Goal: Transaction & Acquisition: Register for event/course

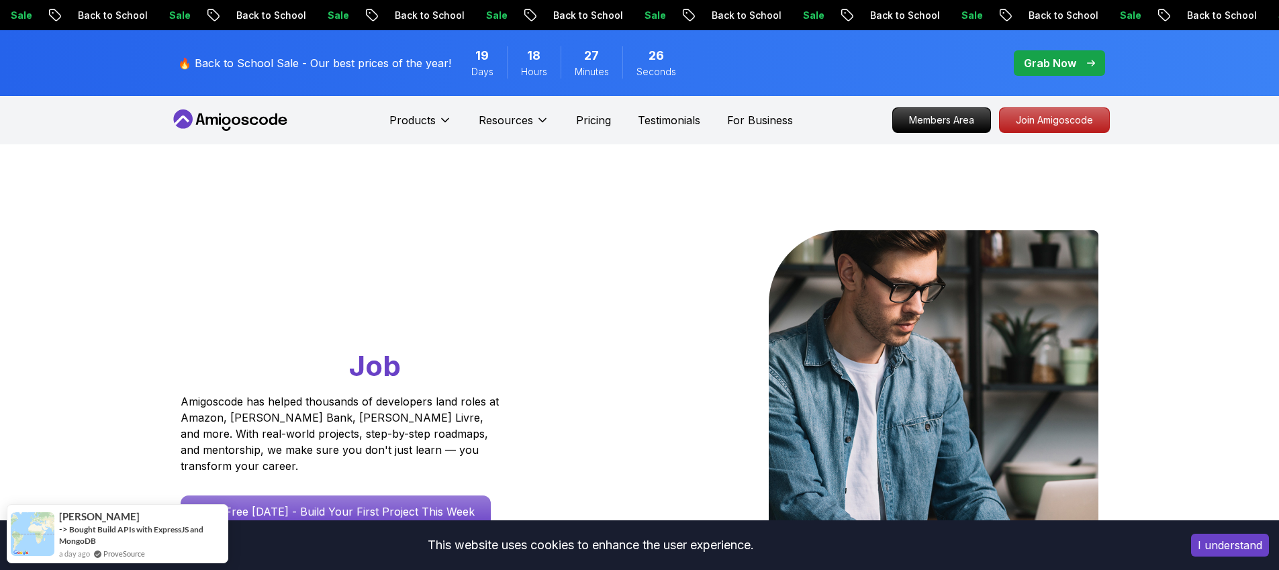
click at [1224, 538] on button "I understand" at bounding box center [1230, 545] width 78 height 23
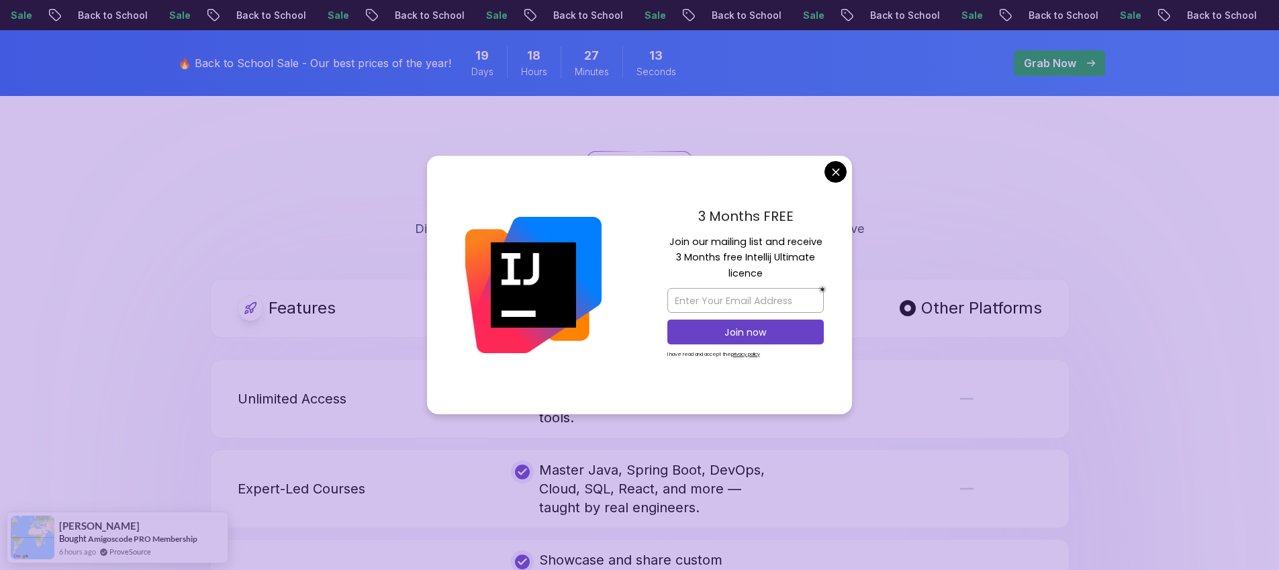
scroll to position [2444, 0]
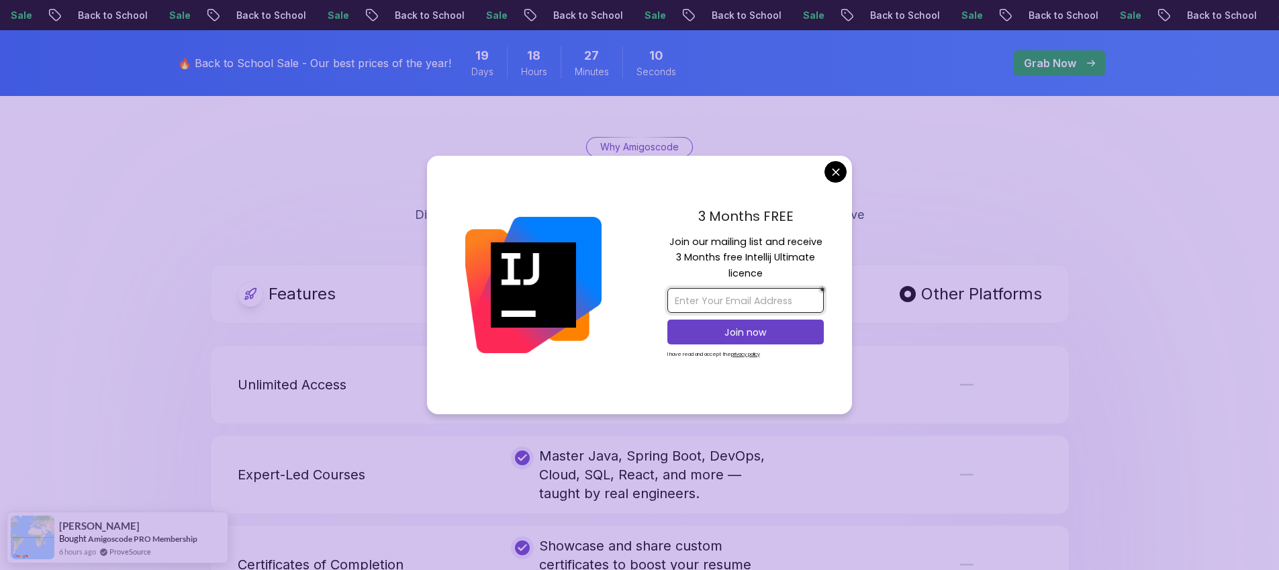
click at [781, 295] on input "email" at bounding box center [745, 300] width 156 height 25
type input "[EMAIL_ADDRESS][DOMAIN_NAME]"
click at [758, 329] on p "Join now" at bounding box center [745, 332] width 127 height 13
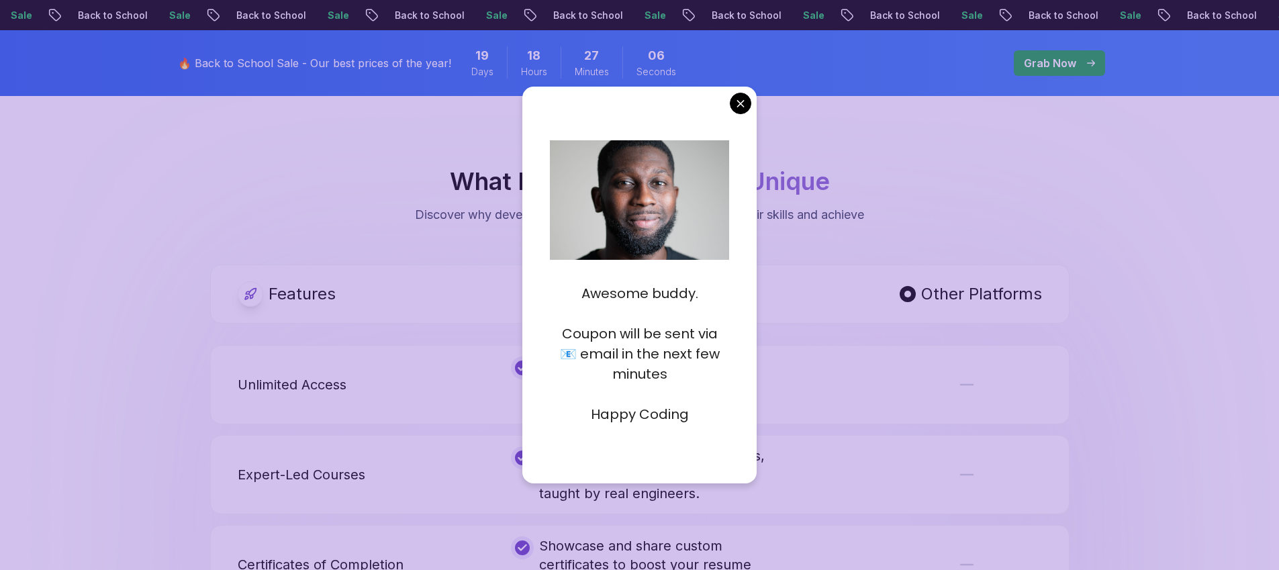
click at [742, 107] on body "Sale Back to School Sale Back to School Sale Back to School Sale Back to School…" at bounding box center [639, 425] width 1279 height 5739
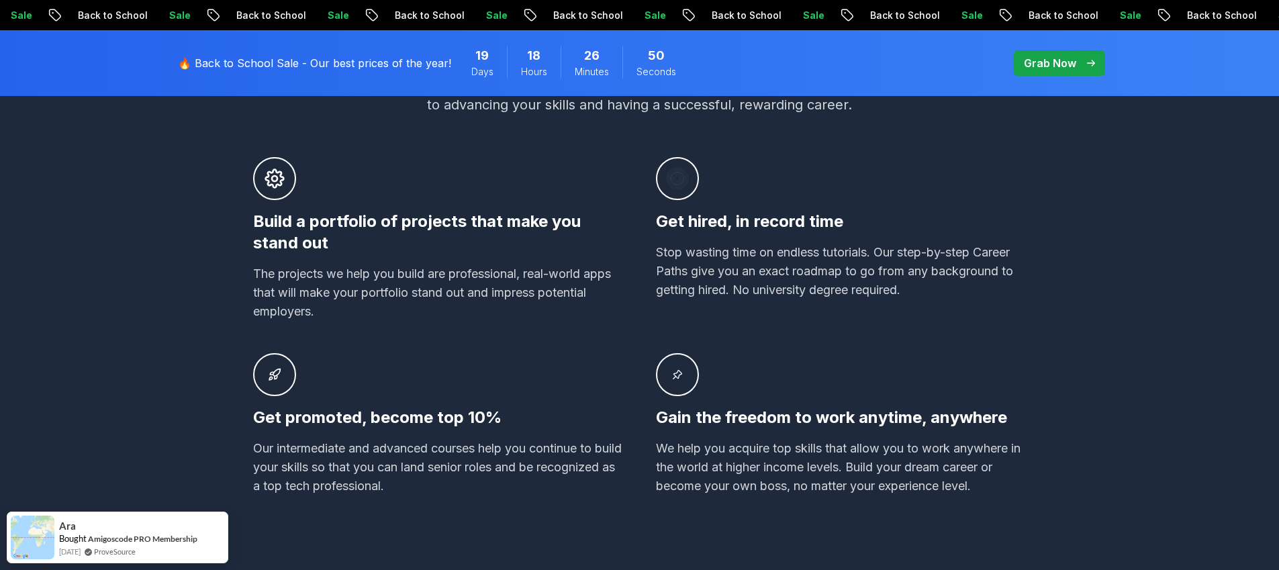
scroll to position [0, 0]
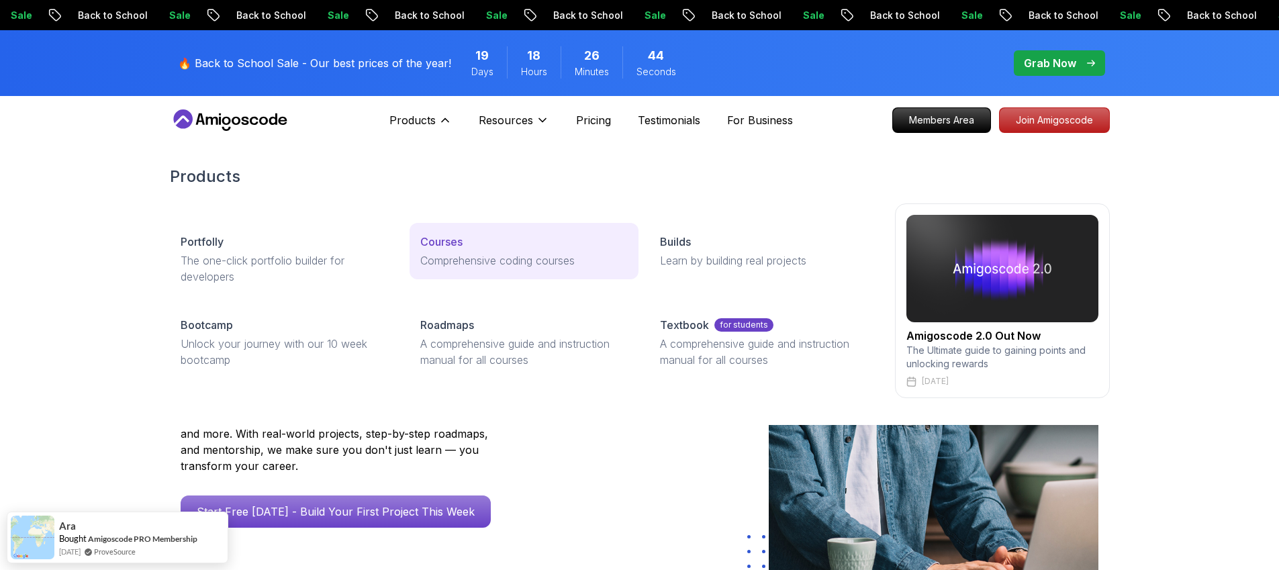
click at [452, 248] on p "Courses" at bounding box center [441, 242] width 42 height 16
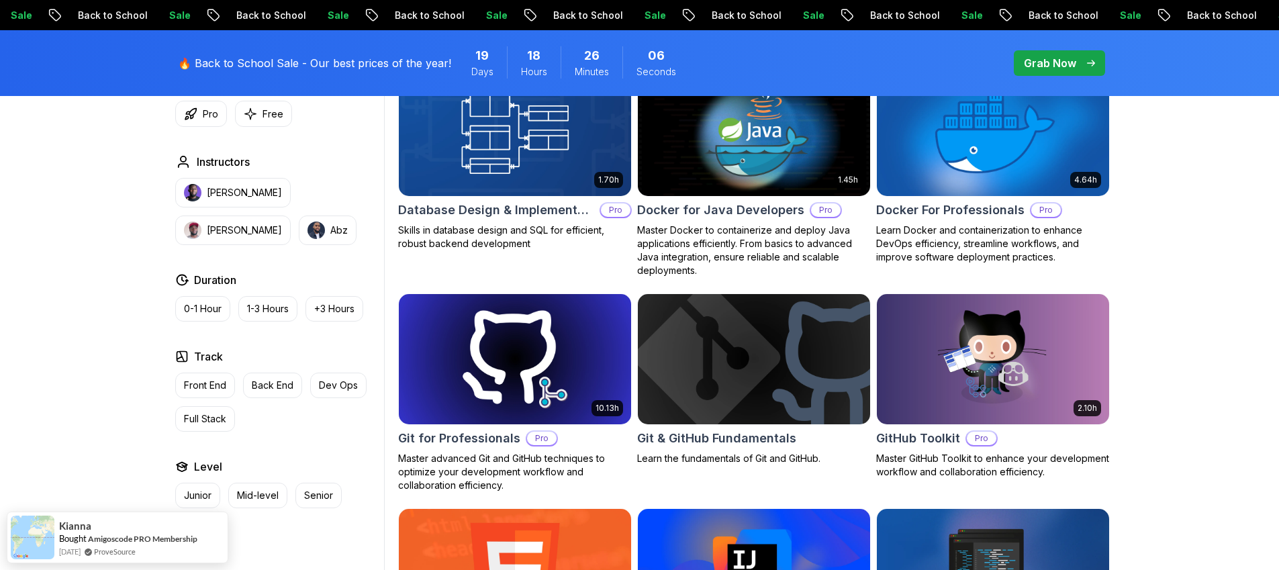
scroll to position [965, 0]
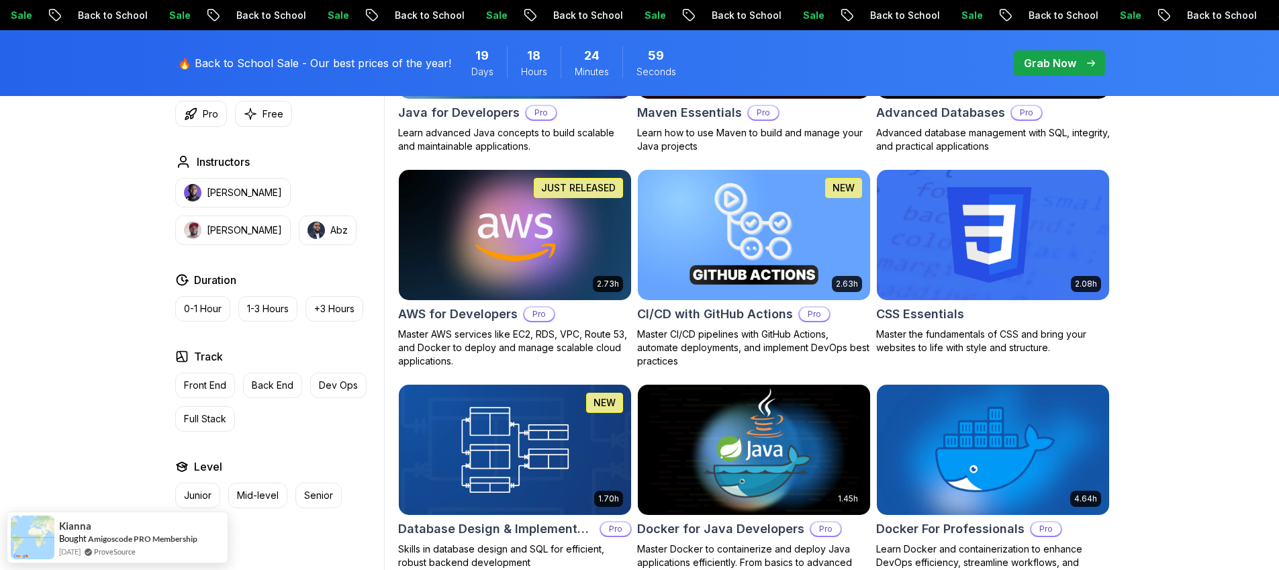
click at [736, 458] on img at bounding box center [754, 449] width 244 height 136
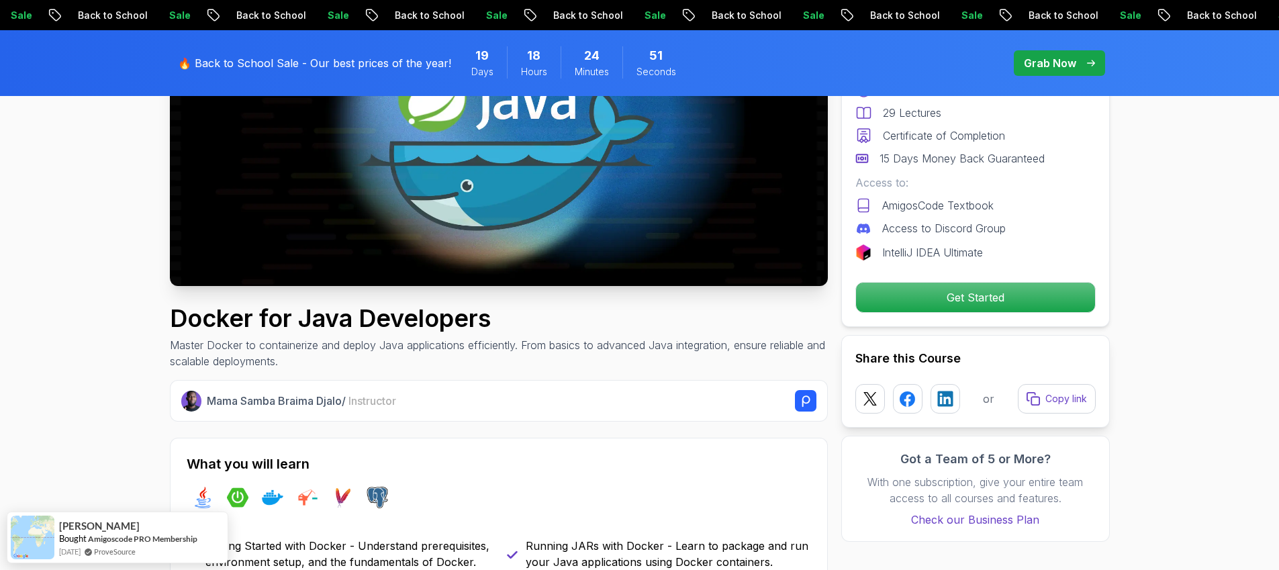
scroll to position [254, 0]
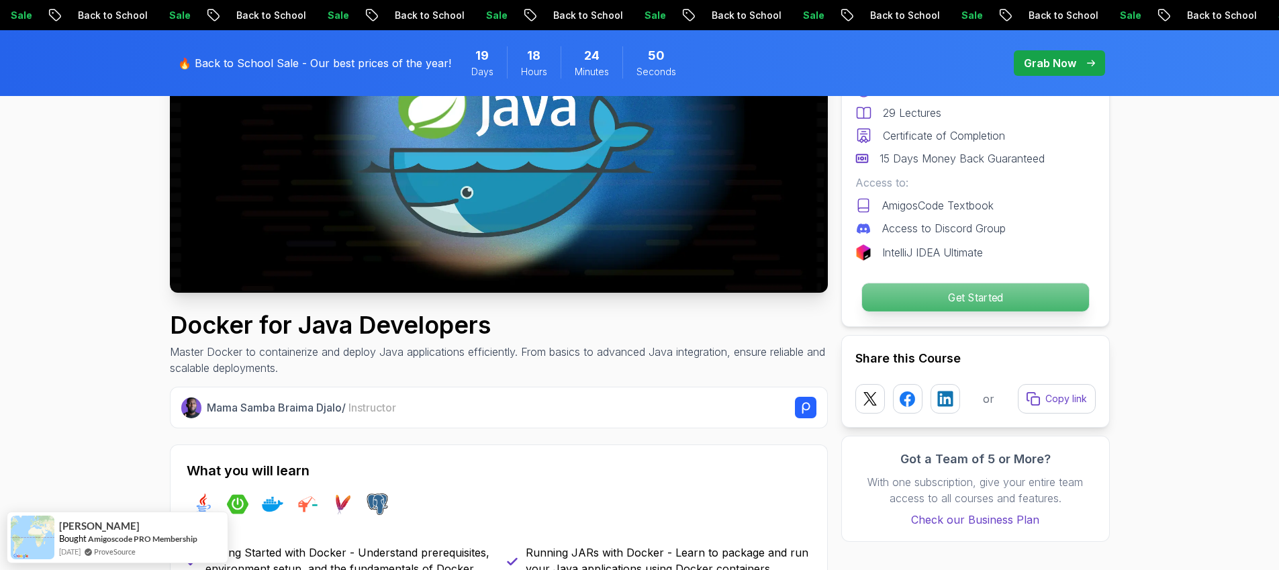
click at [1007, 297] on p "Get Started" at bounding box center [974, 297] width 227 height 28
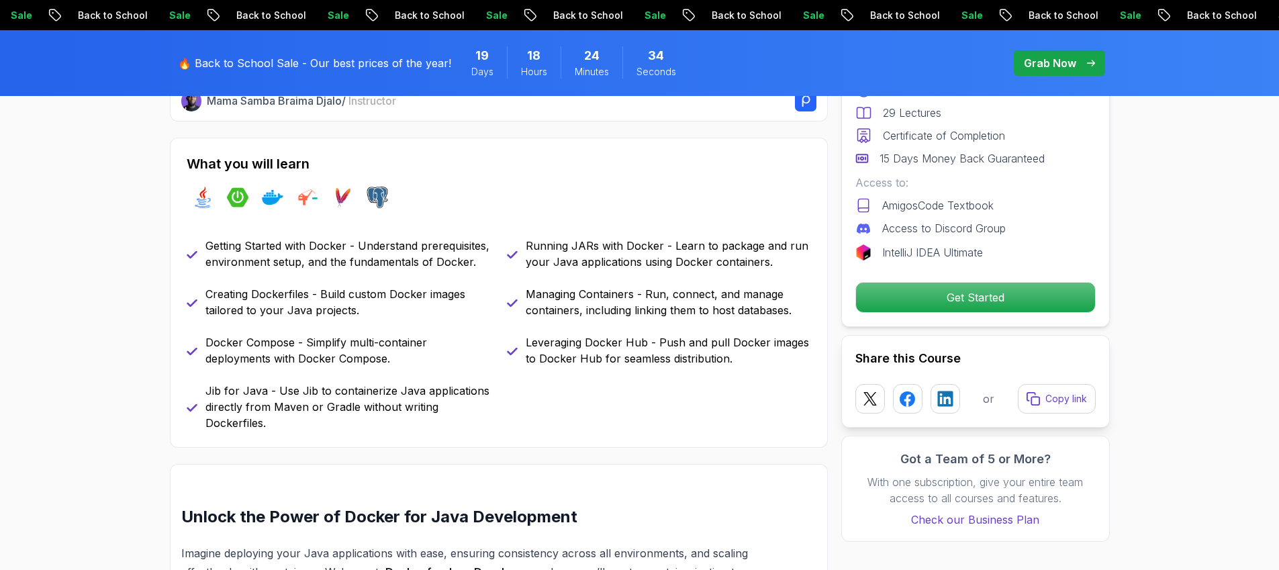
scroll to position [0, 0]
